Goal: Find specific page/section: Find specific page/section

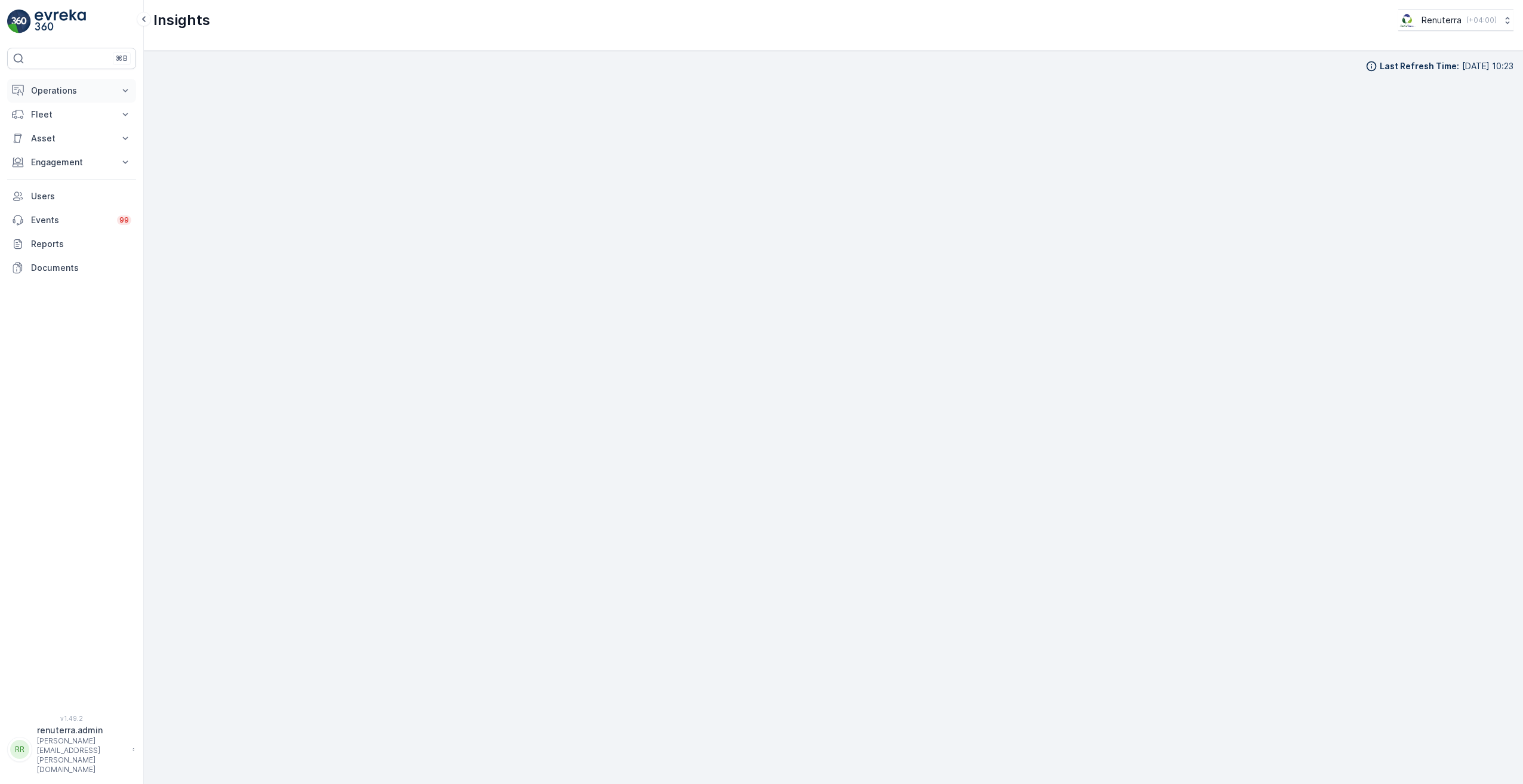
click at [72, 91] on p "Operations" at bounding box center [72, 91] width 81 height 12
click at [55, 103] on link "Insights" at bounding box center [80, 111] width 110 height 16
click at [80, 236] on button "Engagement" at bounding box center [71, 246] width 129 height 24
click at [80, 321] on p "Service Points" at bounding box center [59, 316] width 58 height 12
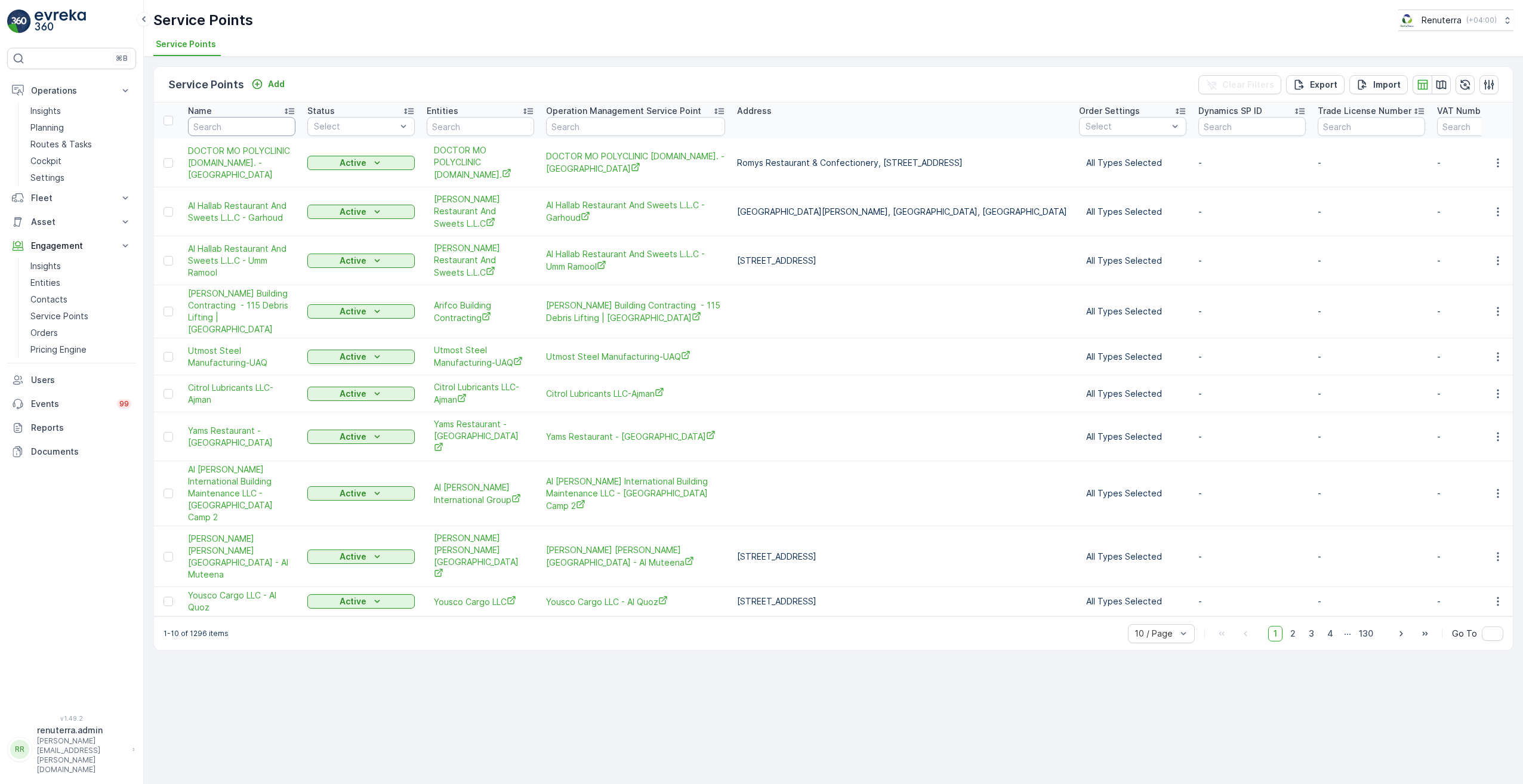
click at [231, 132] on input "text" at bounding box center [242, 127] width 108 height 19
type input "gulf"
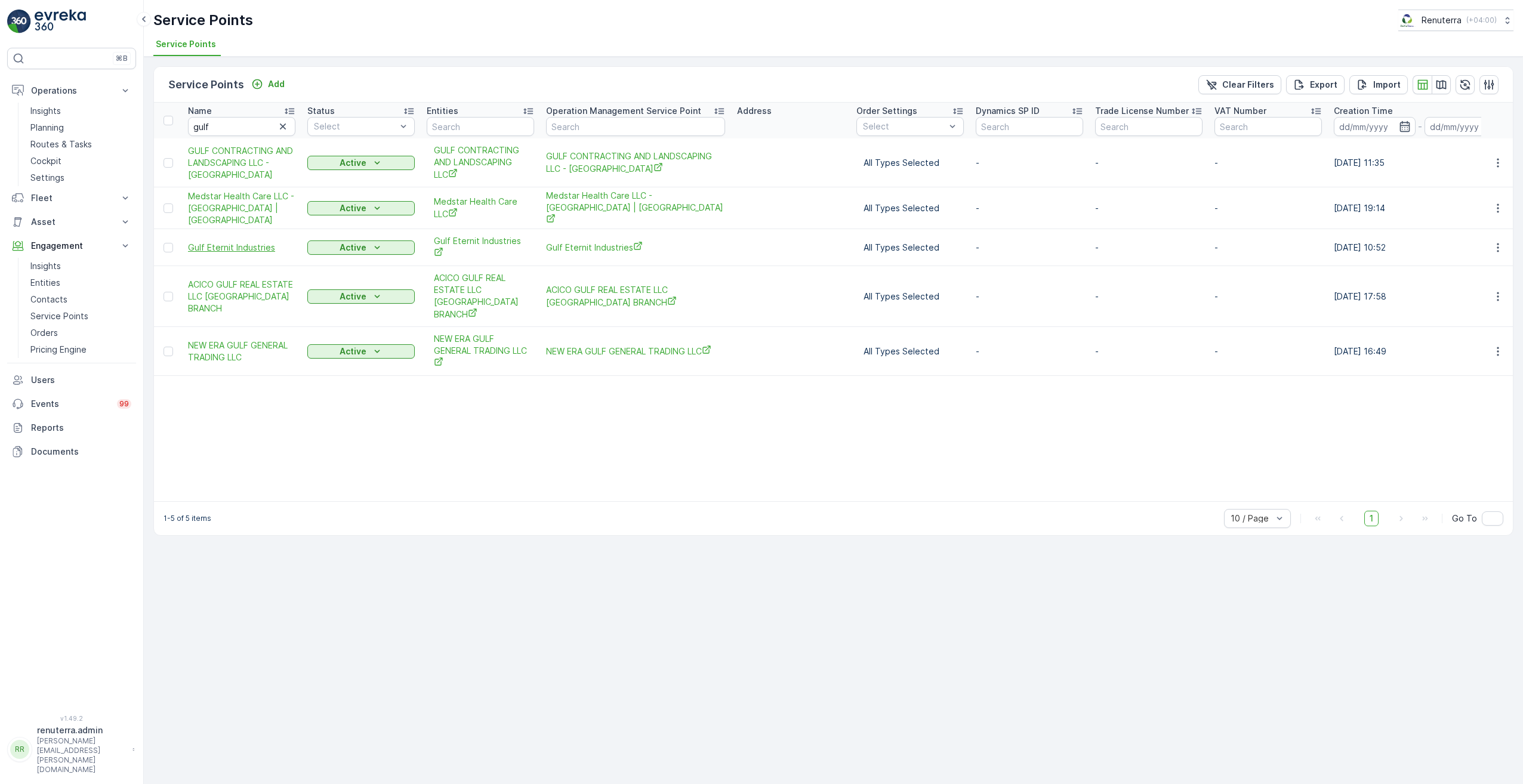
click at [252, 241] on span "Gulf Eternit Industries" at bounding box center [242, 247] width 108 height 12
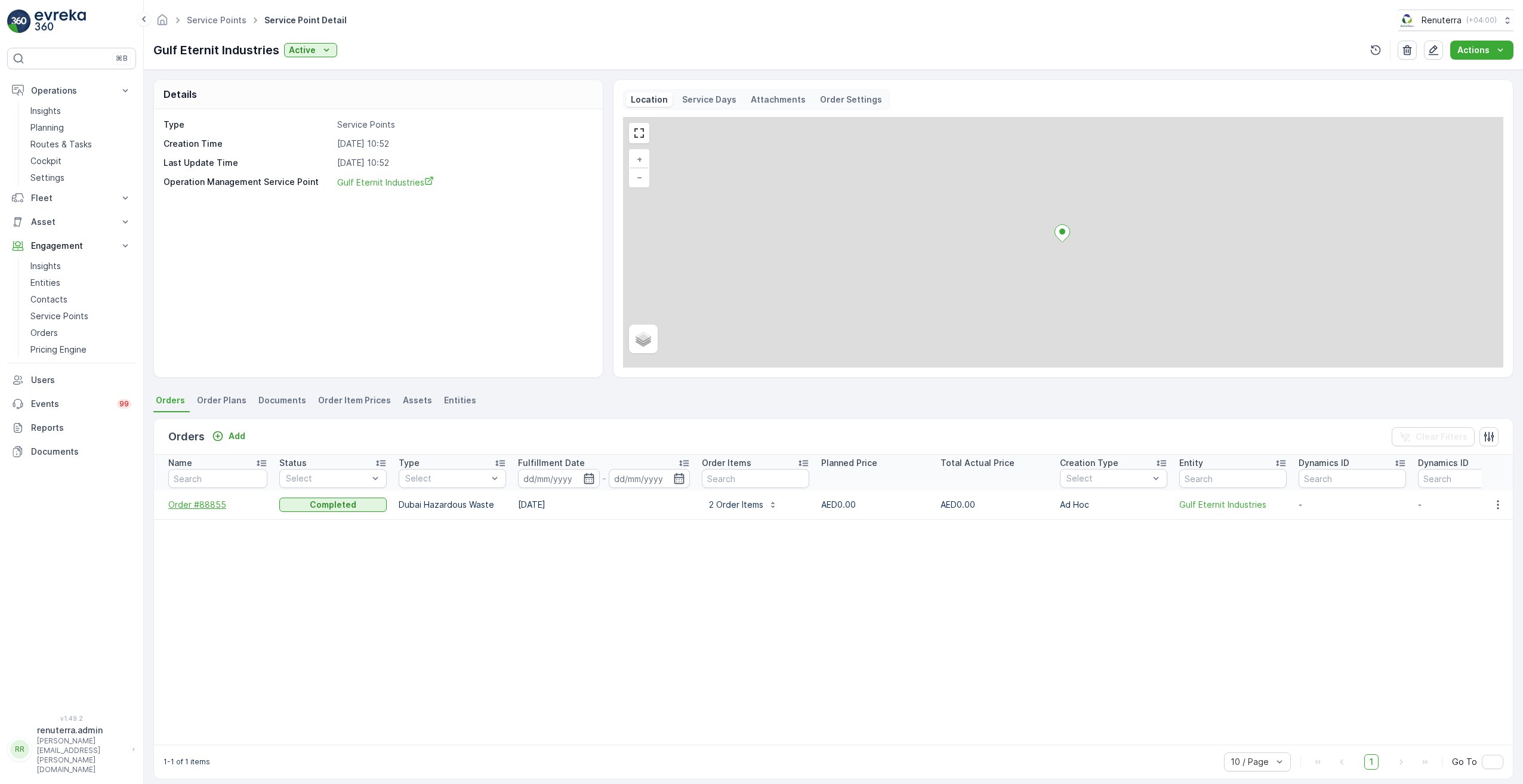
click at [204, 505] on span "Order #88855" at bounding box center [218, 504] width 99 height 12
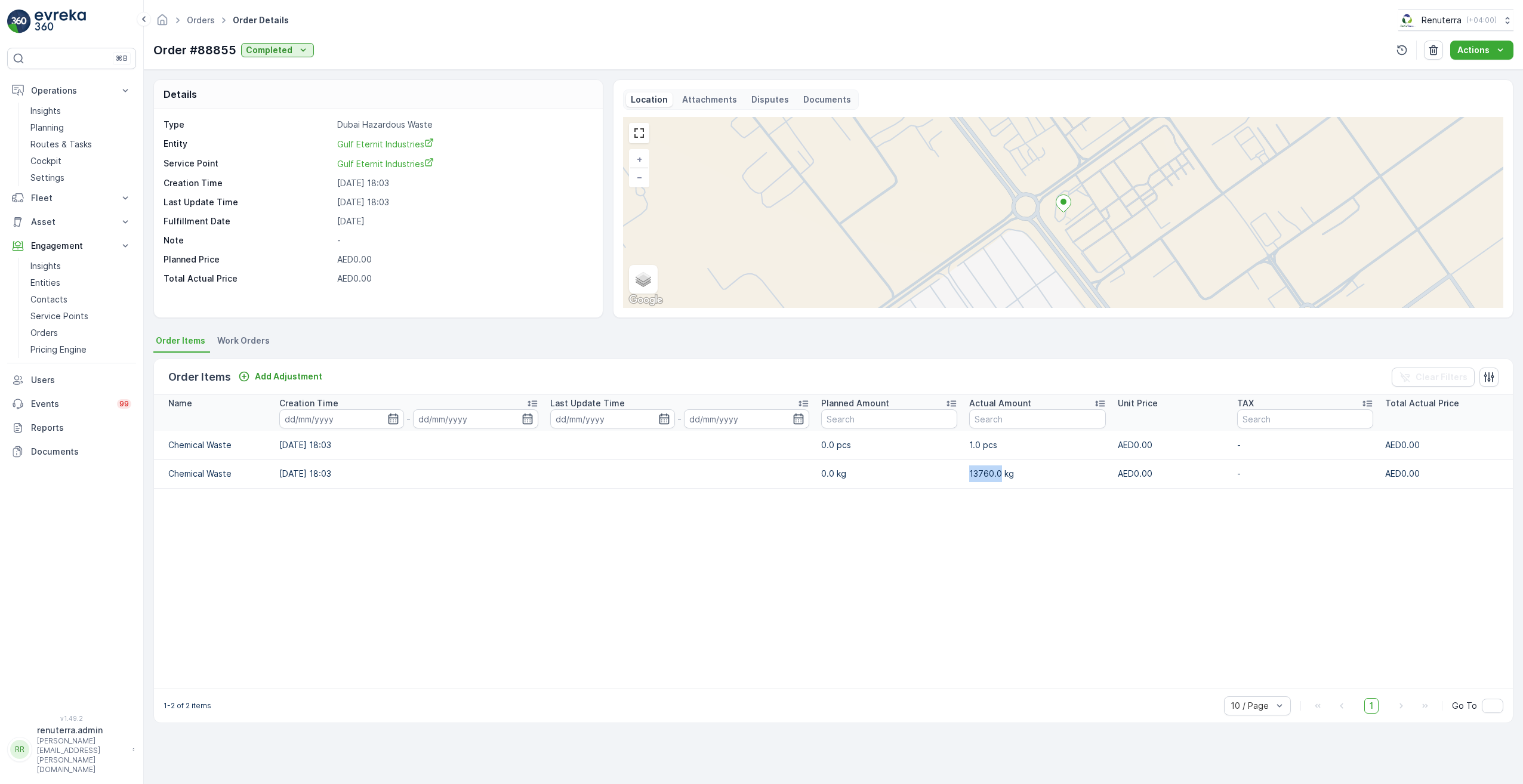
drag, startPoint x: 993, startPoint y: 473, endPoint x: 969, endPoint y: 476, distance: 24.2
click at [969, 476] on td "13760.0 kg" at bounding box center [1038, 473] width 148 height 29
drag, startPoint x: 969, startPoint y: 476, endPoint x: 997, endPoint y: 505, distance: 40.3
click at [998, 503] on table "Name Creation Time - Last Update Time - Planned Amount Actual Amount Unit Price…" at bounding box center [833, 541] width 1359 height 293
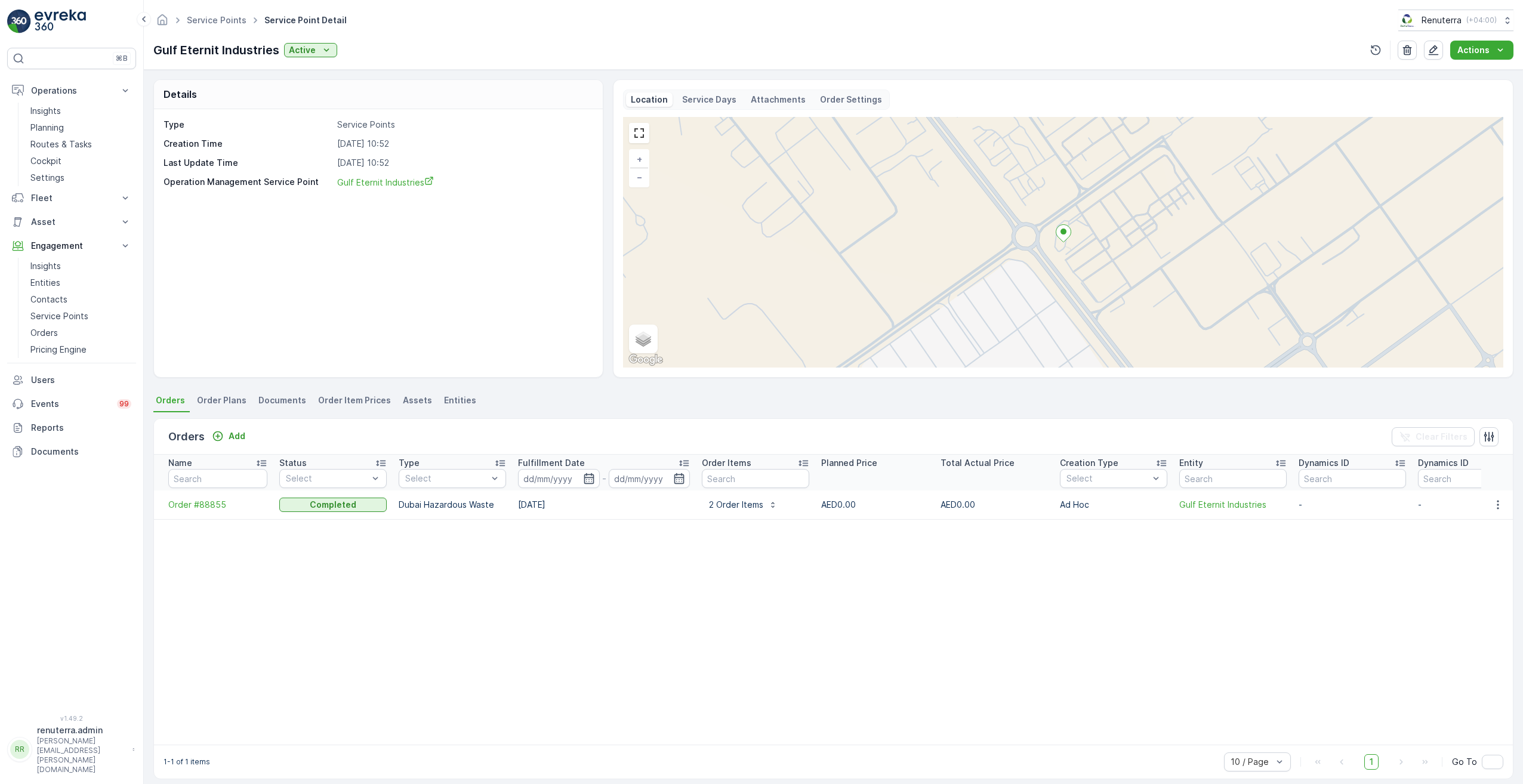
click at [219, 406] on li "Order Plans" at bounding box center [222, 402] width 56 height 20
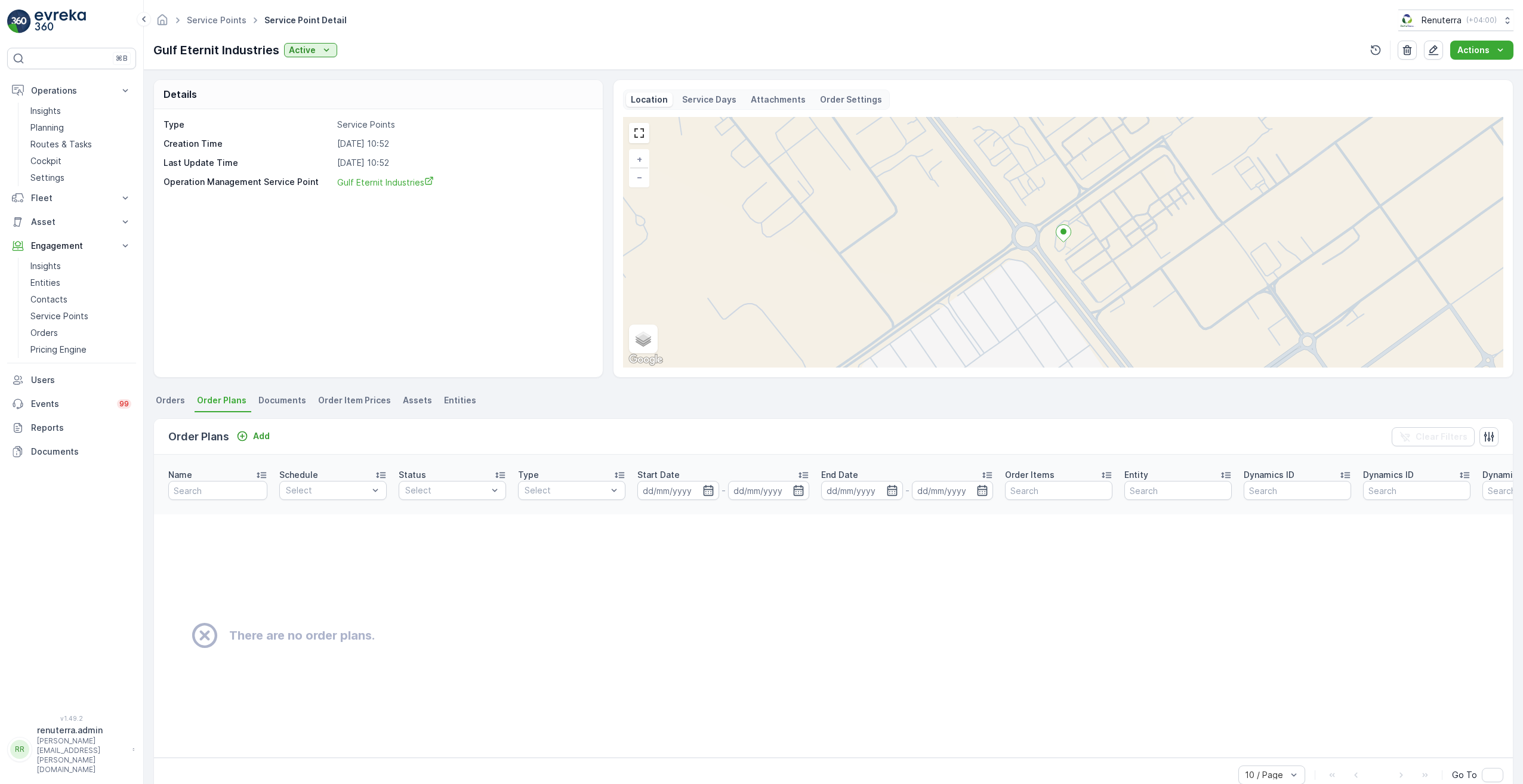
click at [175, 398] on span "Orders" at bounding box center [170, 400] width 29 height 12
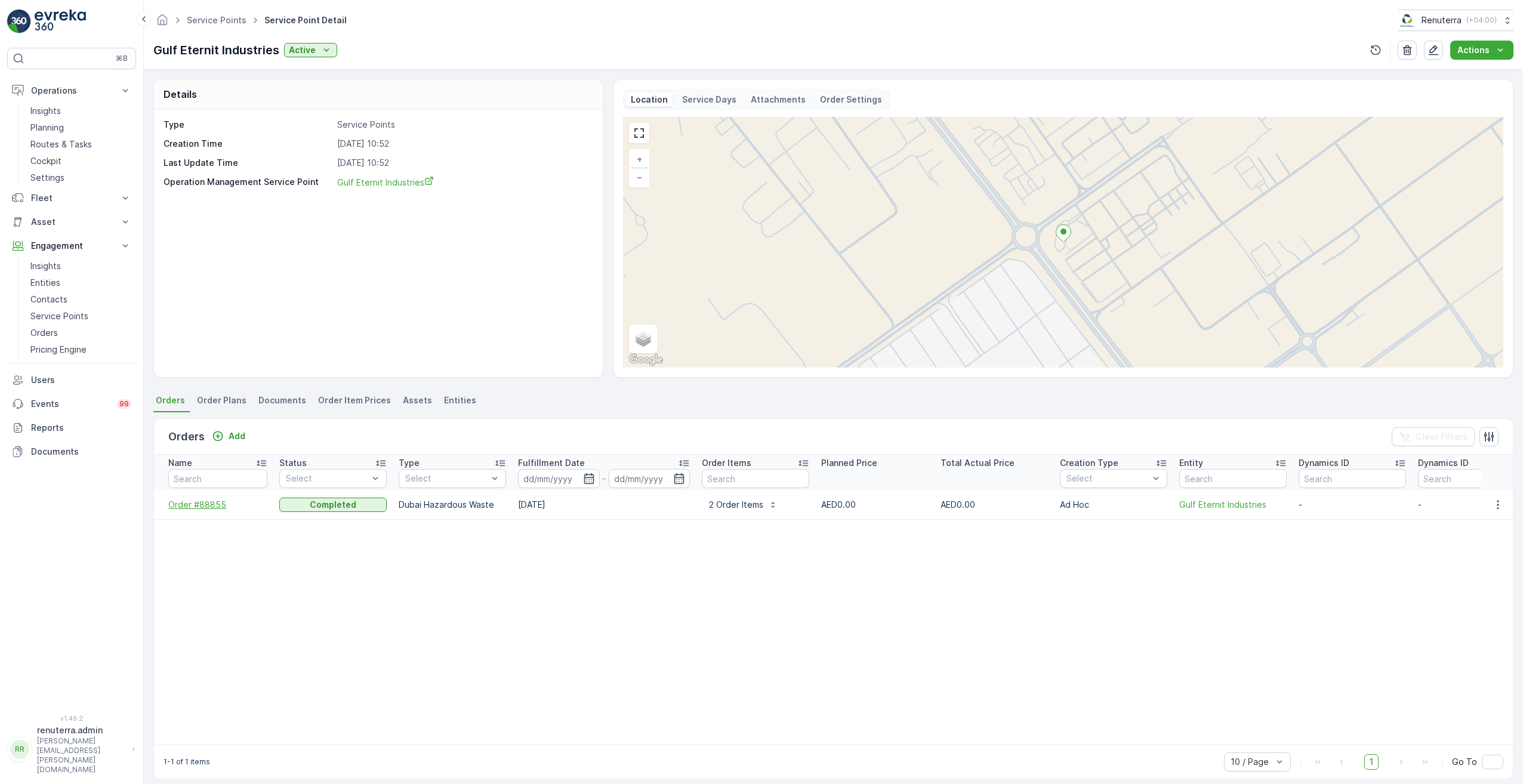
click at [216, 505] on span "Order #88855" at bounding box center [218, 504] width 99 height 12
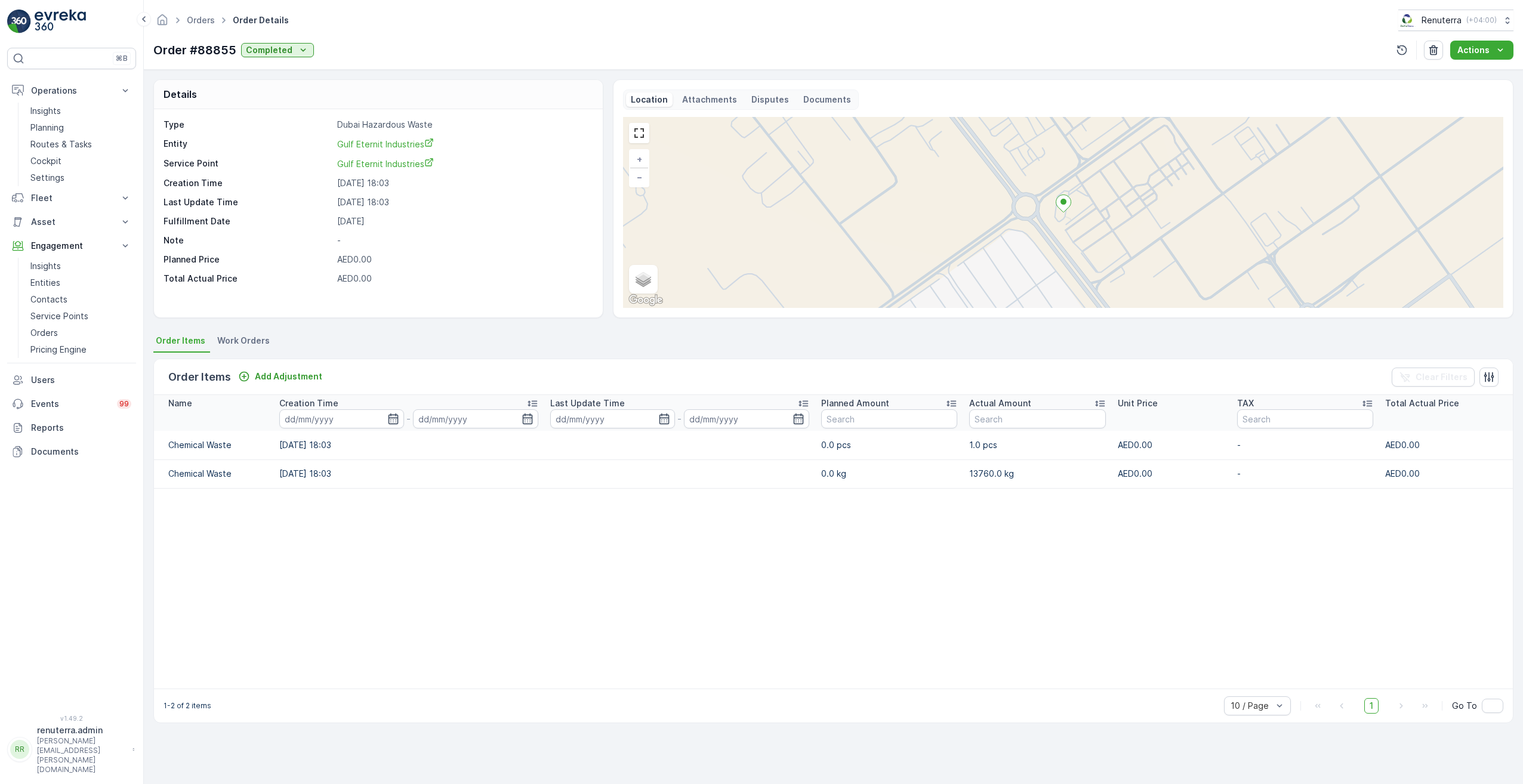
click at [832, 100] on p "Documents" at bounding box center [827, 100] width 48 height 12
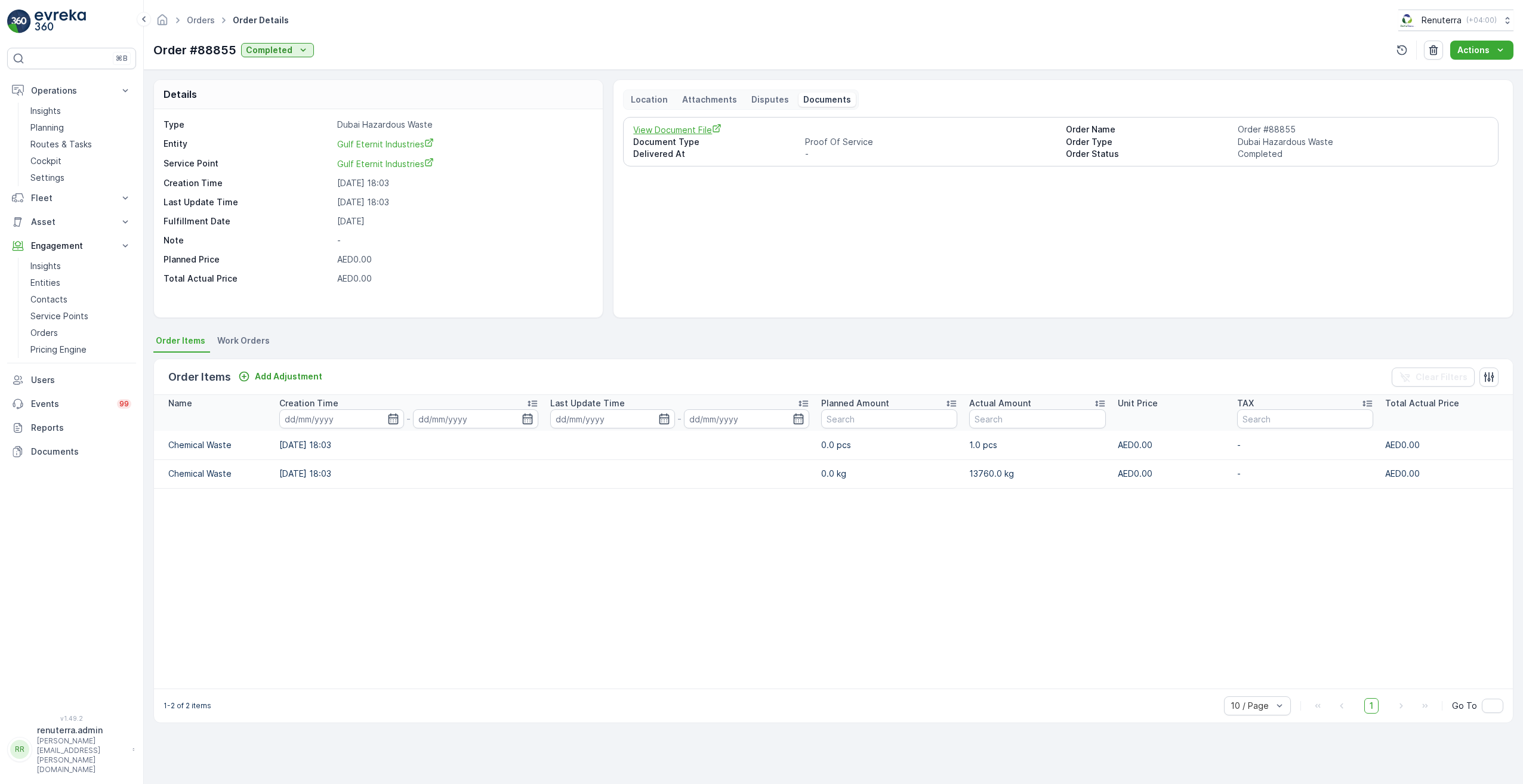
click at [679, 127] on span "View Document File" at bounding box center [844, 130] width 423 height 13
